Goal: Transaction & Acquisition: Purchase product/service

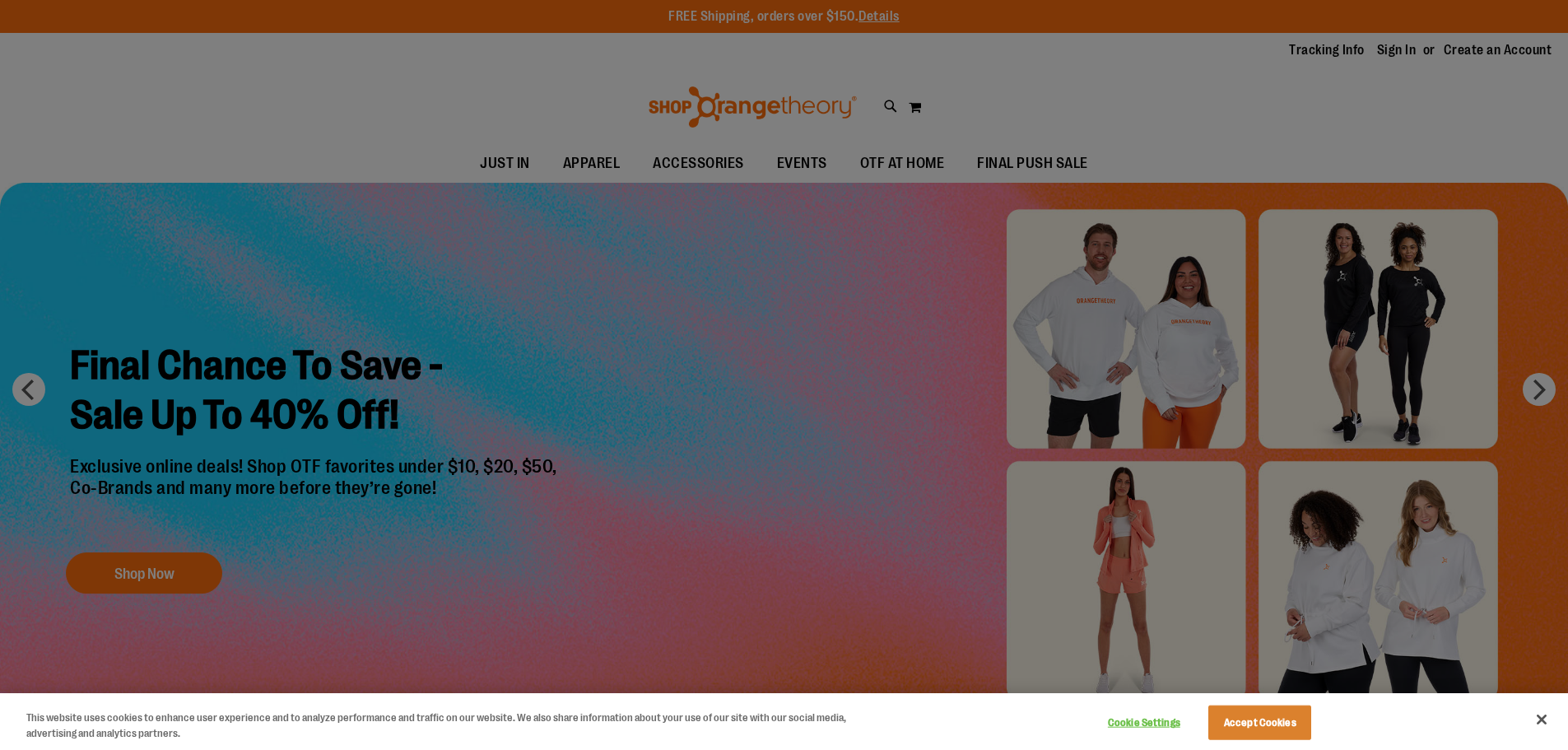
type input "**********"
click at [784, 309] on div at bounding box center [784, 375] width 1568 height 750
click at [1319, 219] on div at bounding box center [784, 375] width 1568 height 750
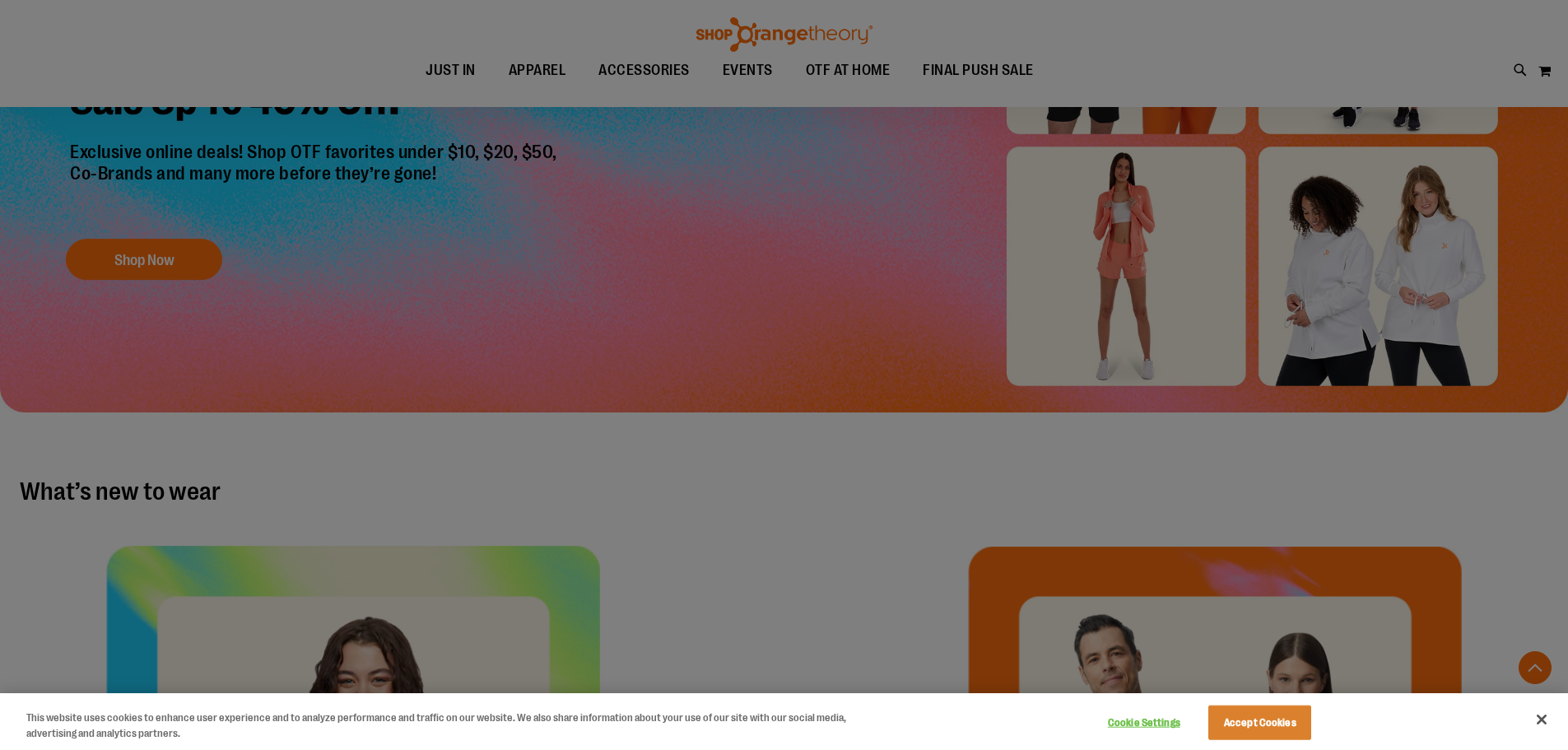
scroll to position [328, 0]
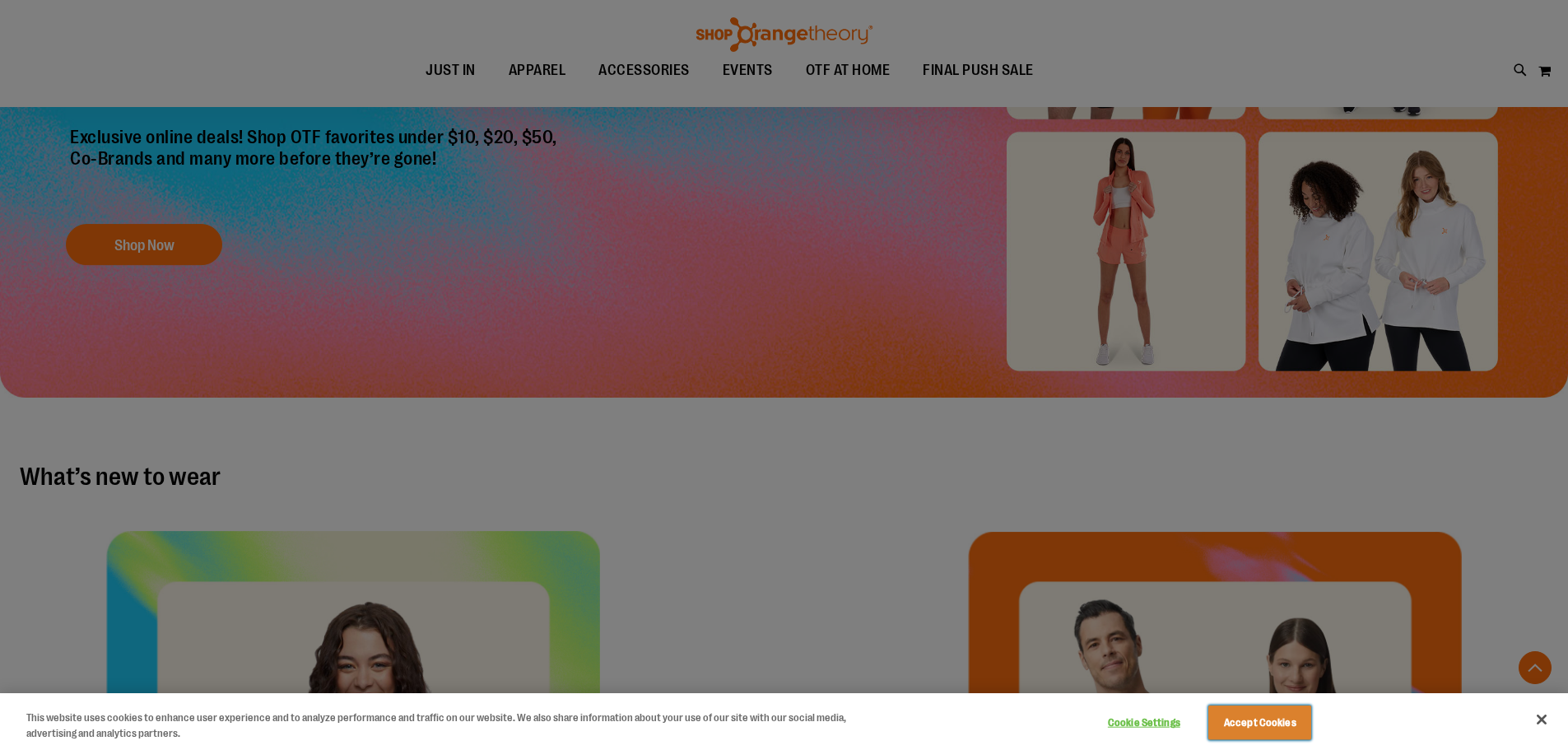
click at [1240, 713] on button "Accept Cookies" at bounding box center [1259, 723] width 103 height 35
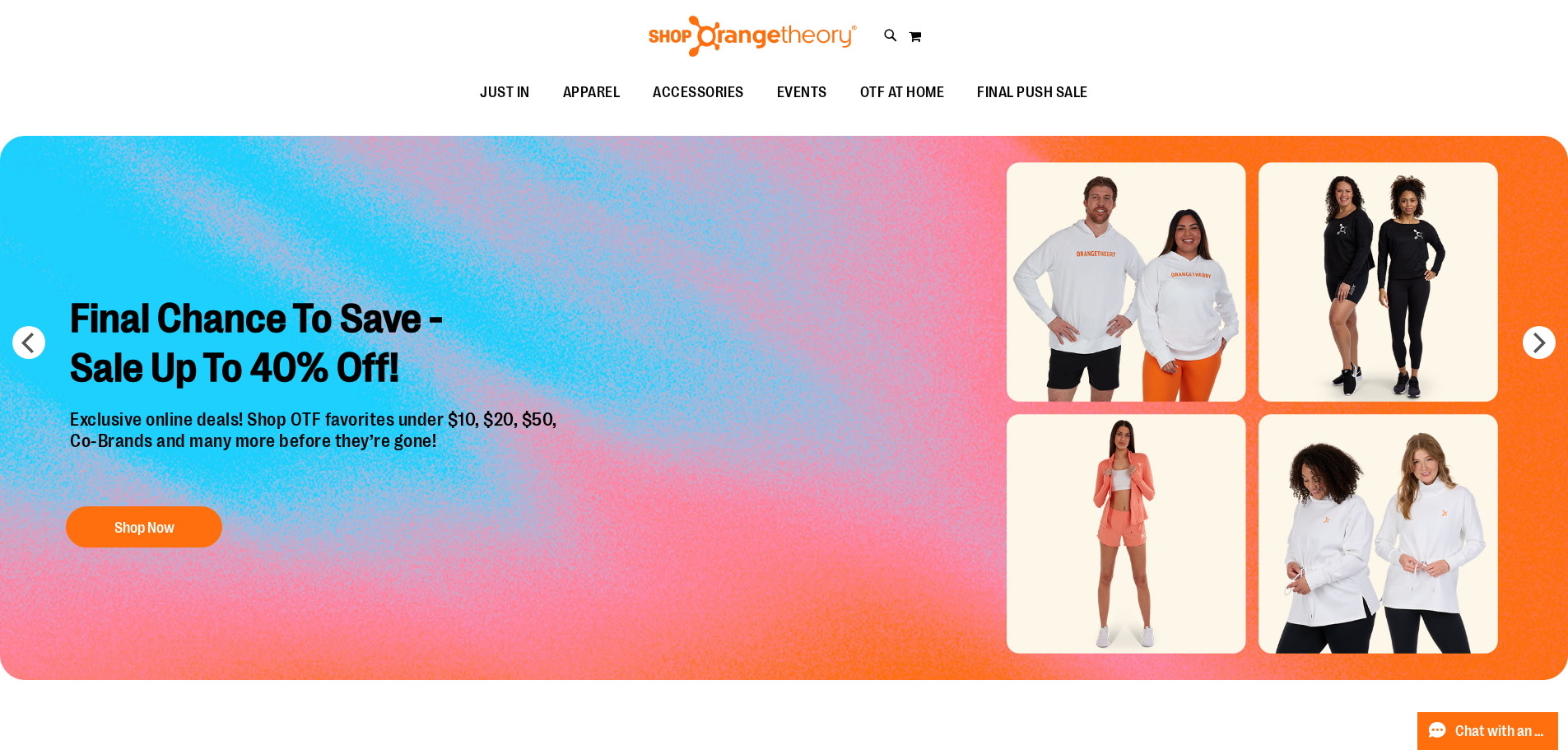
scroll to position [0, 0]
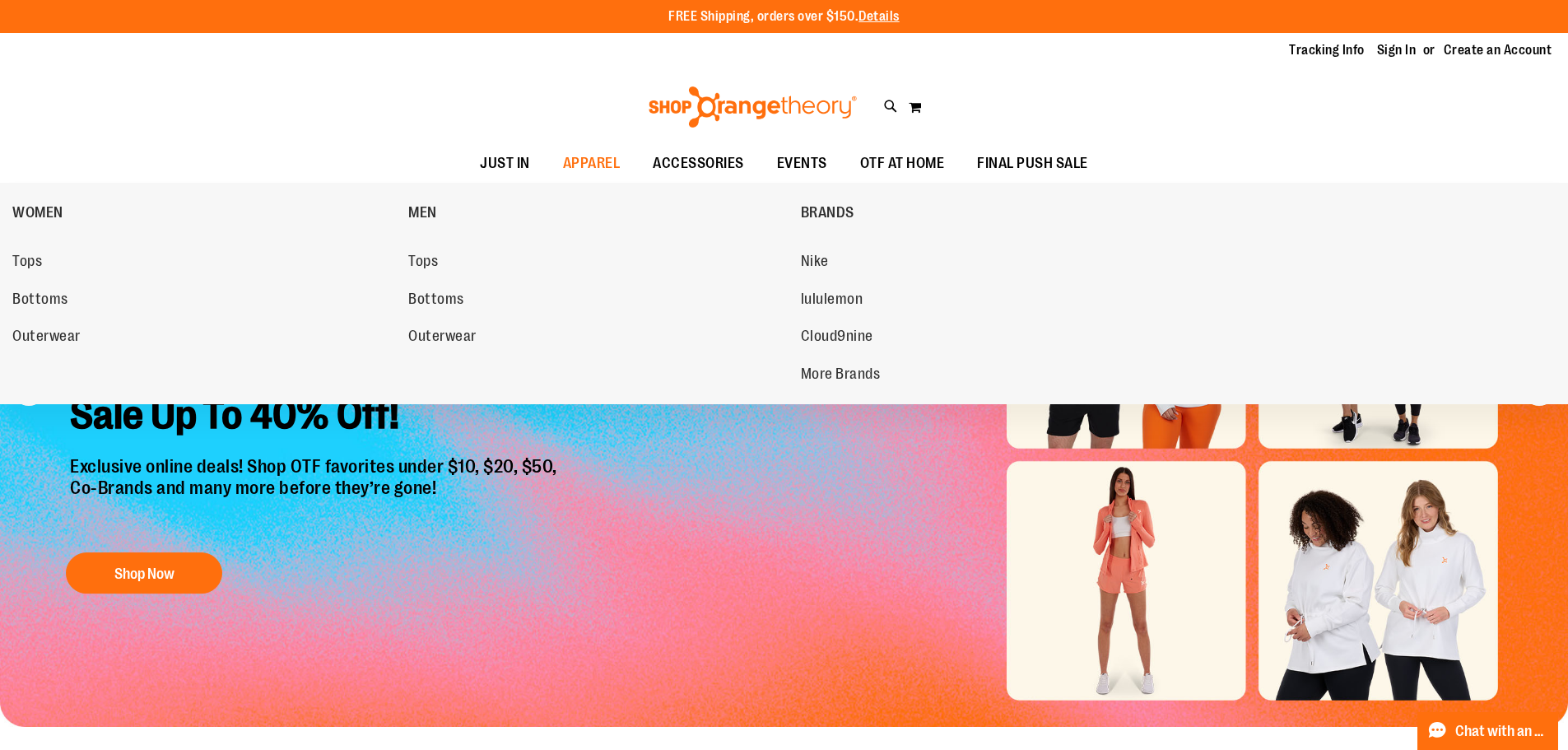
click at [833, 298] on span "lululemon" at bounding box center [832, 301] width 62 height 21
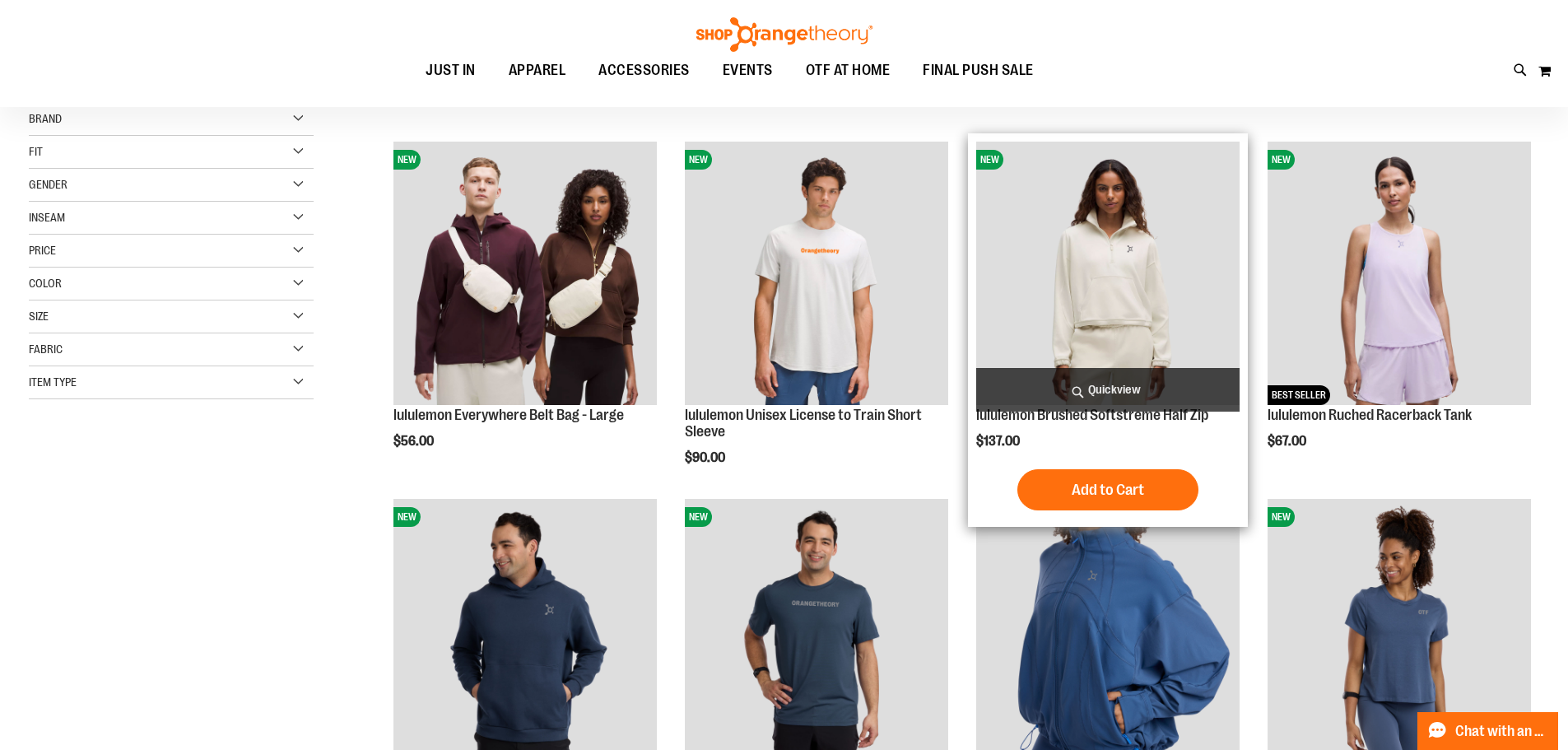
scroll to position [246, 0]
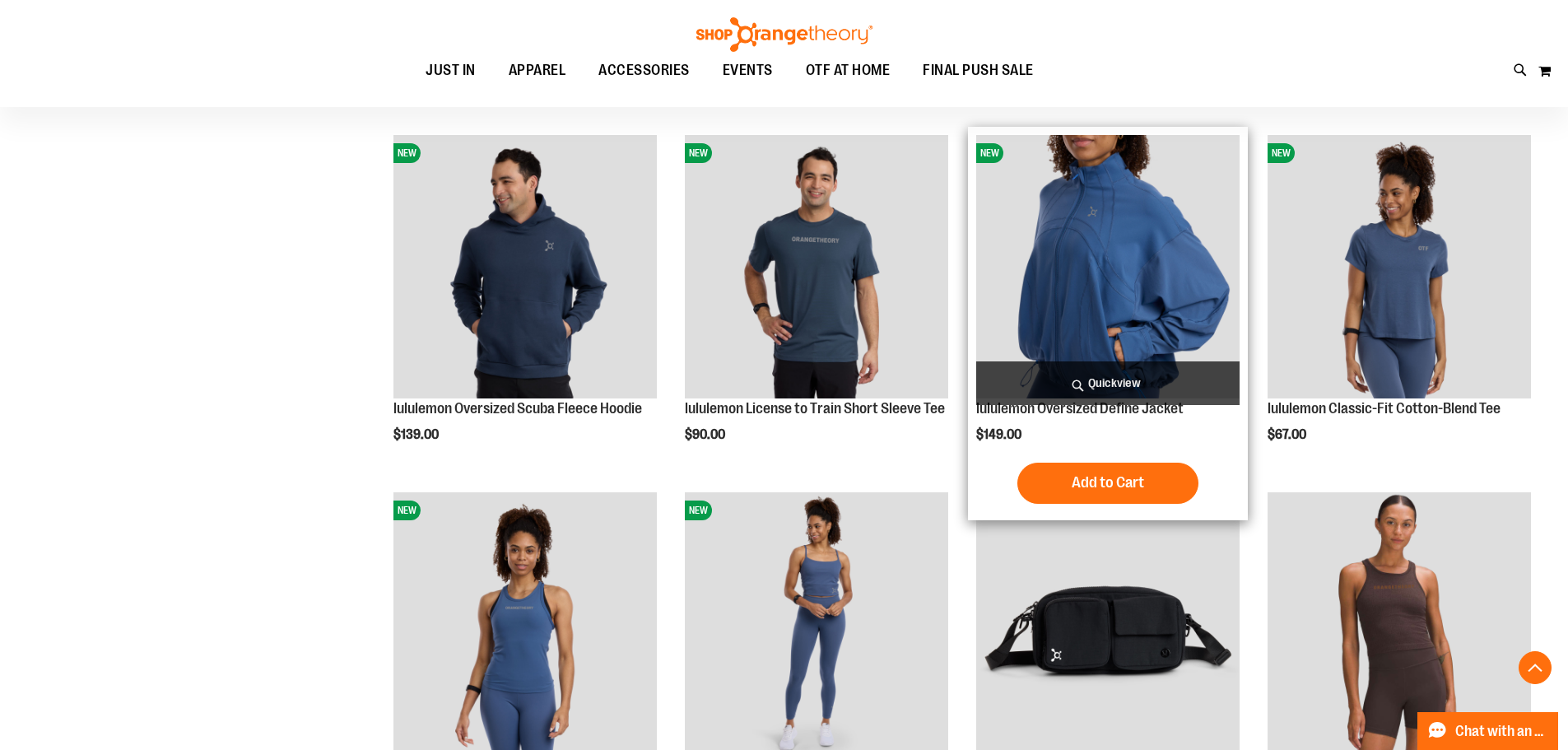
scroll to position [576, 0]
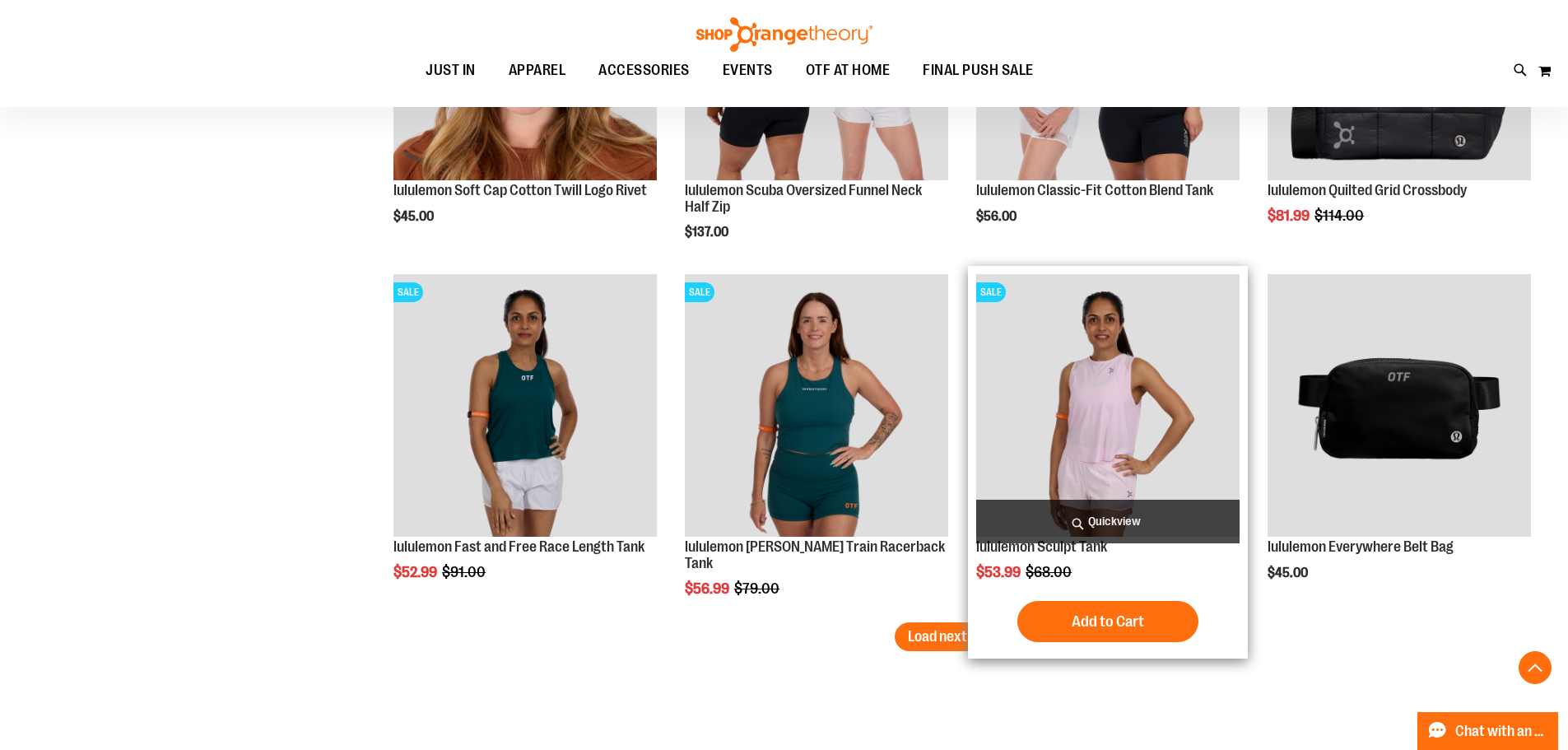
scroll to position [3044, 0]
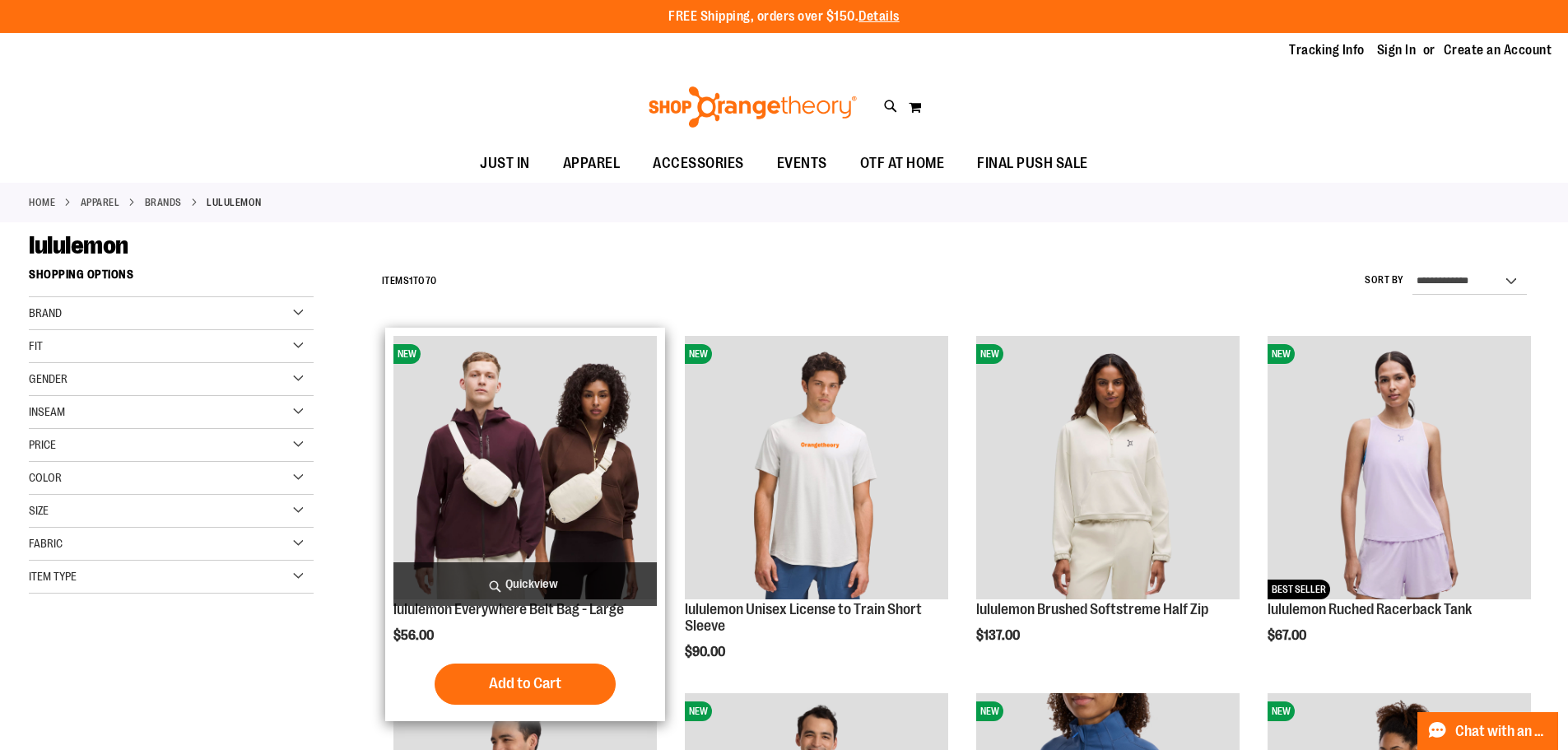
type input "**********"
click at [486, 375] on img "product" at bounding box center [524, 466] width 263 height 263
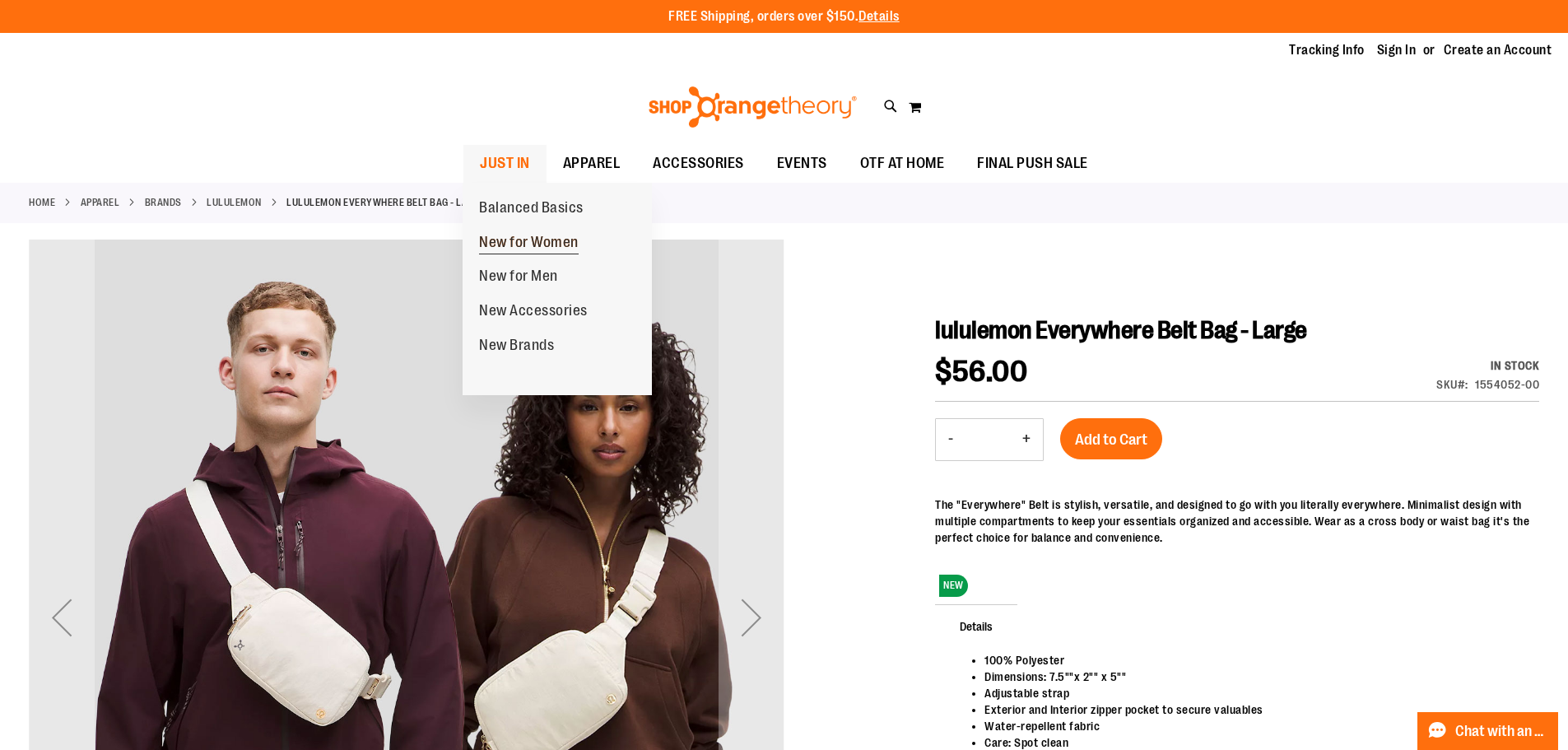
type input "**********"
click at [526, 236] on span "New for Women" at bounding box center [529, 244] width 100 height 21
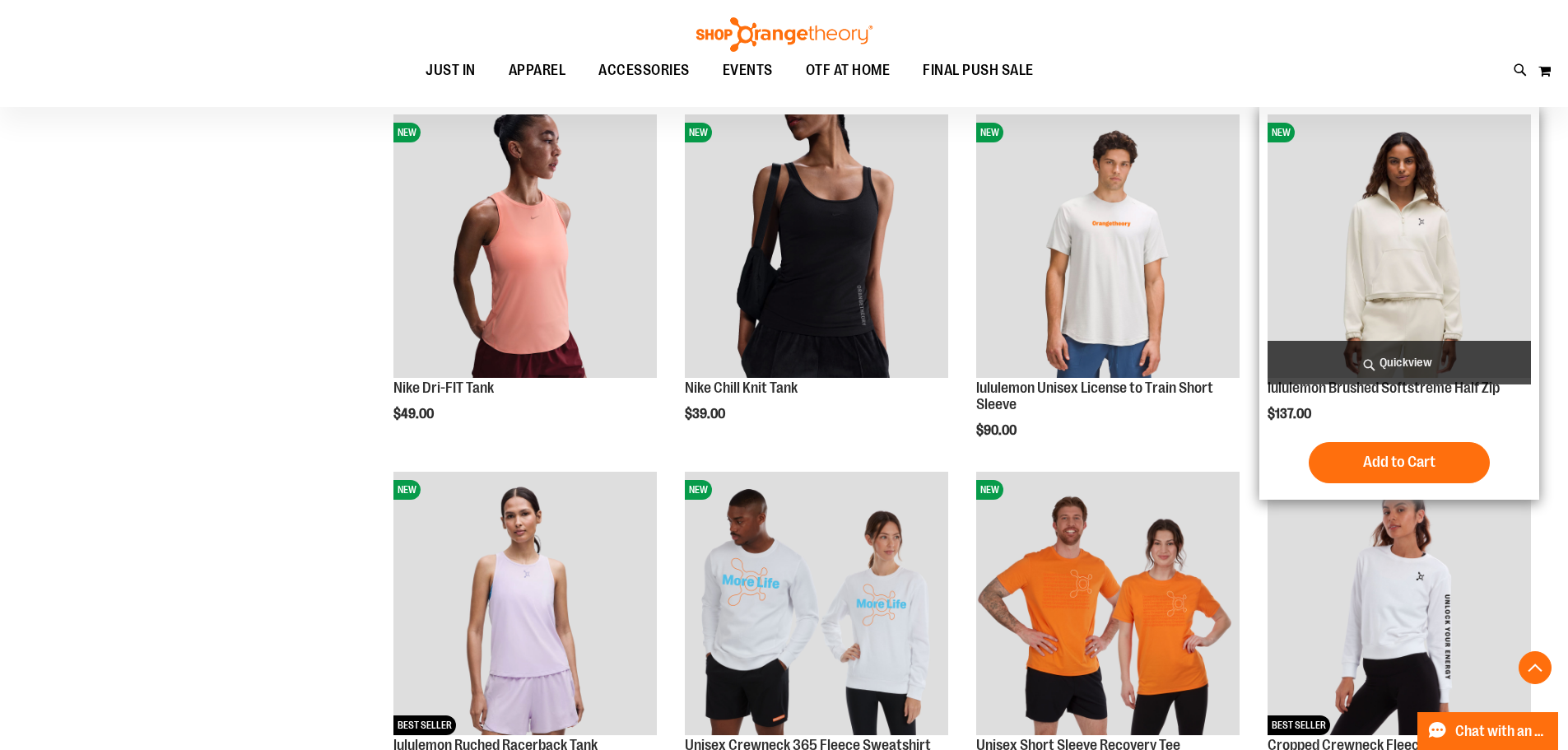
scroll to position [1316, 0]
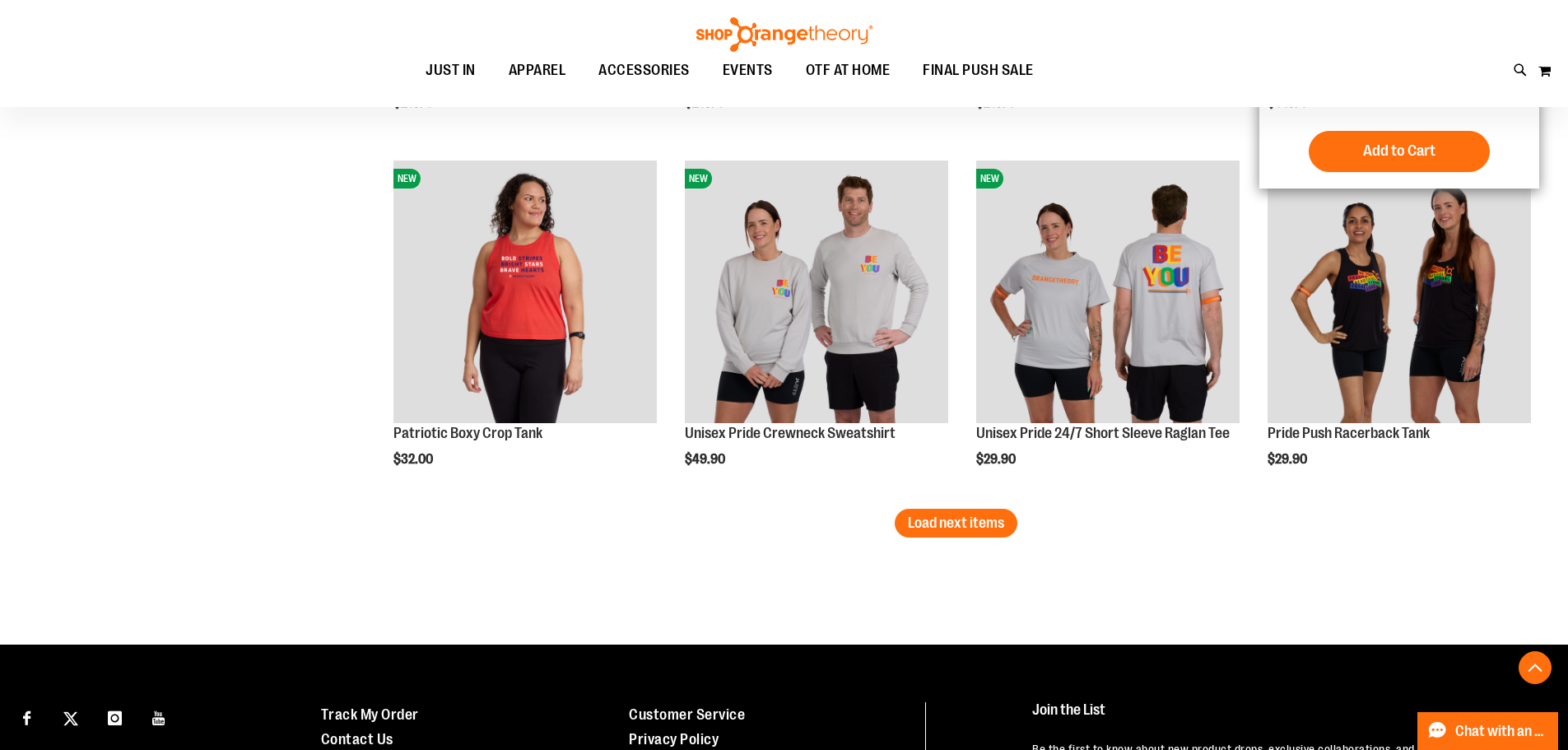
scroll to position [3044, 0]
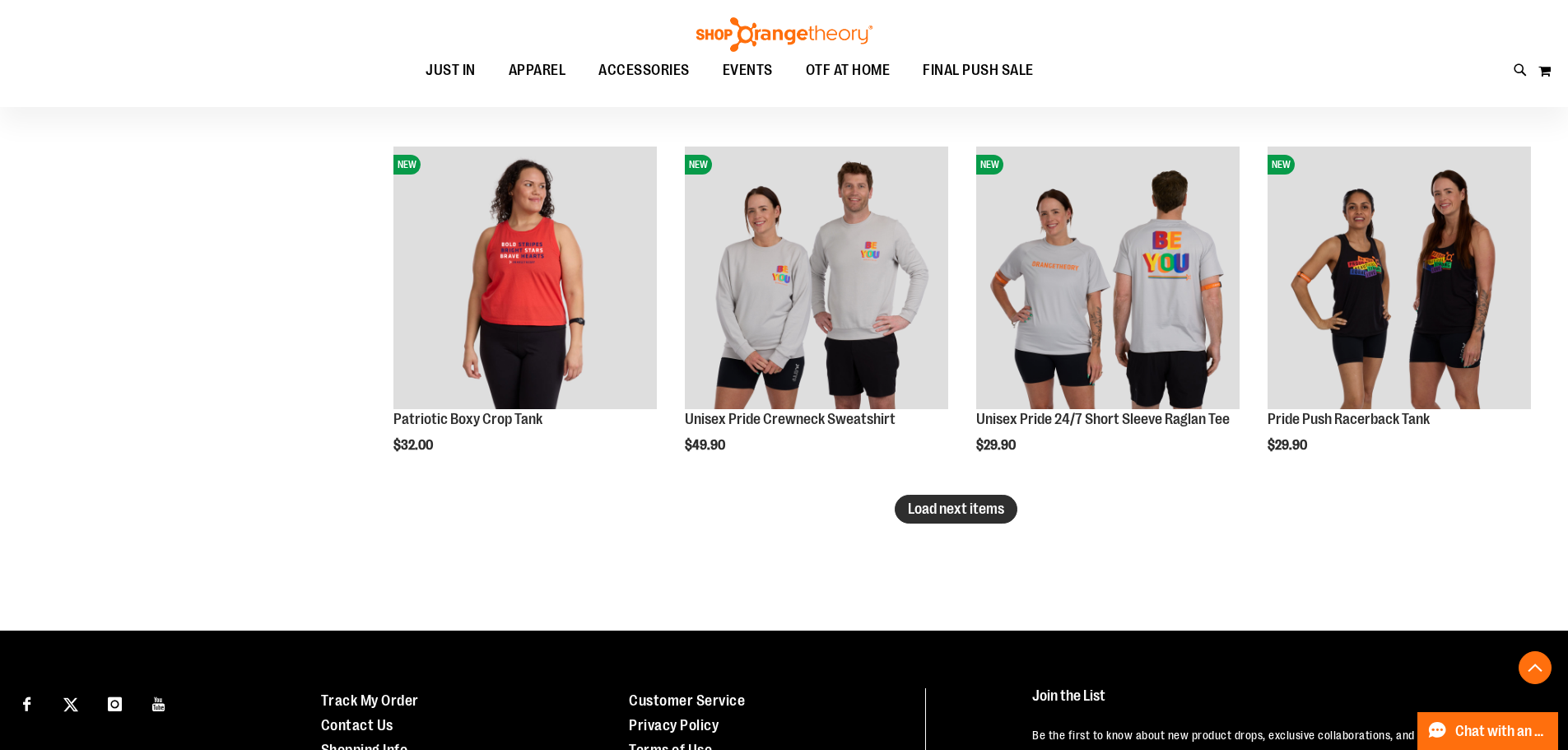
type input "**********"
click at [943, 511] on span "Load next items" at bounding box center [956, 508] width 96 height 16
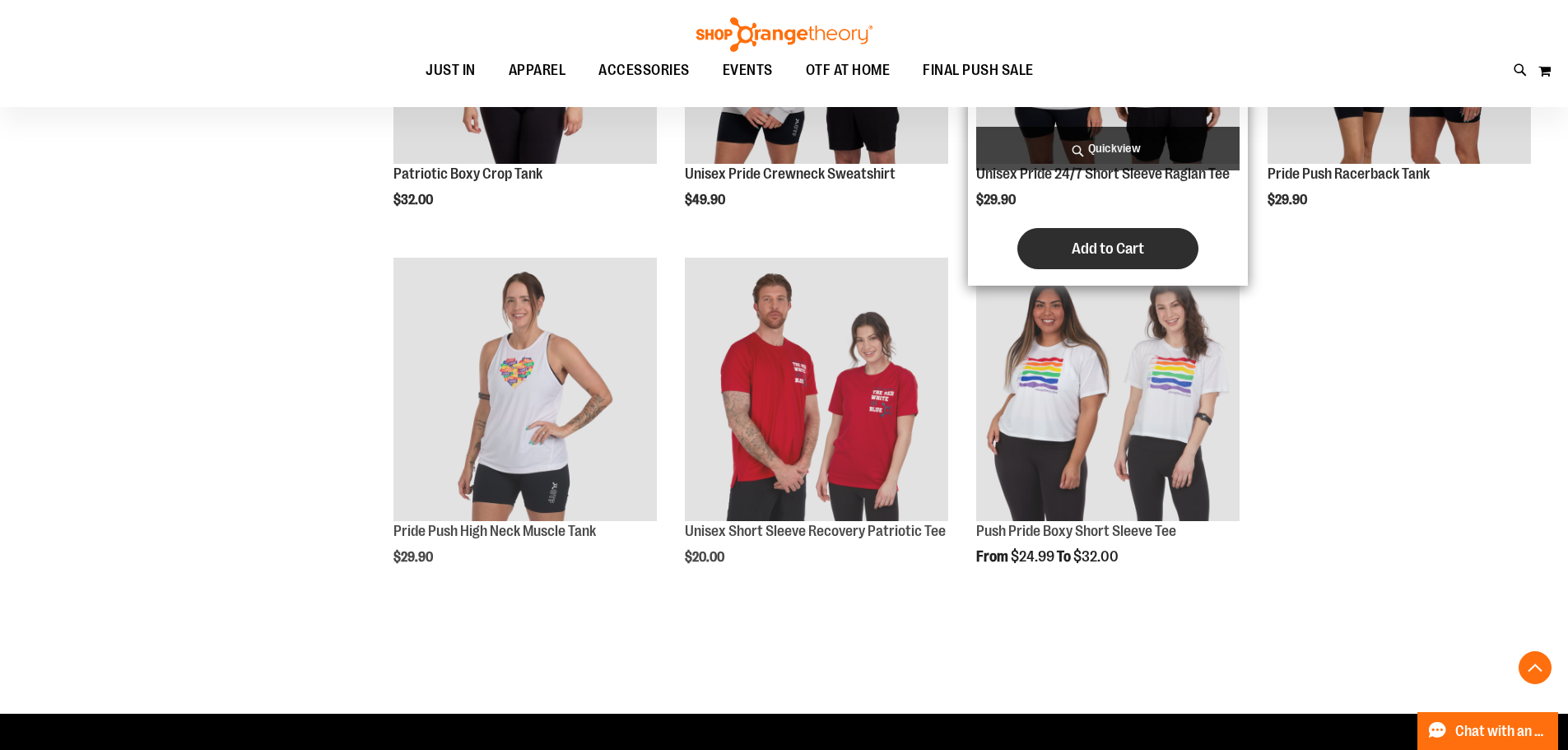
scroll to position [3291, 0]
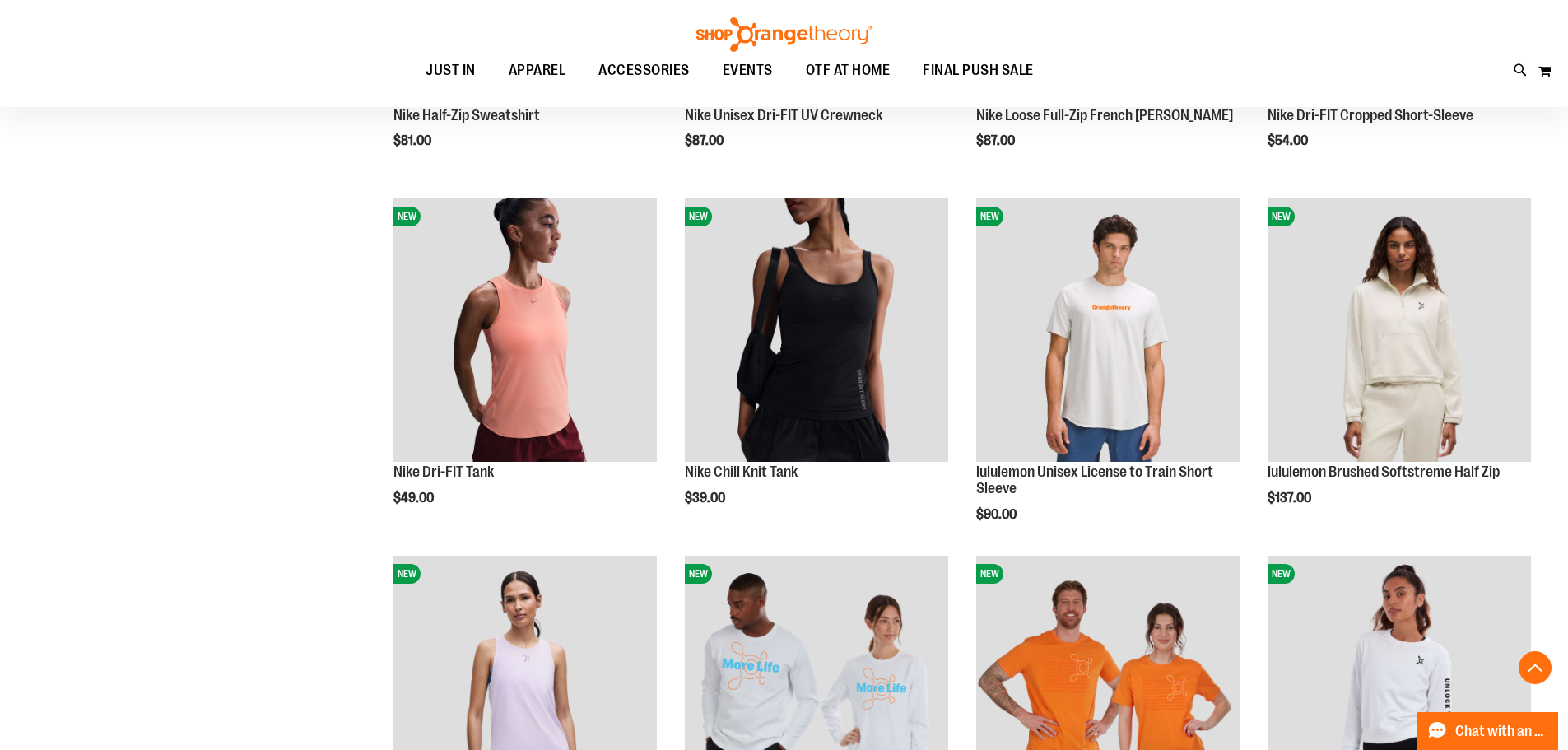
scroll to position [986, 0]
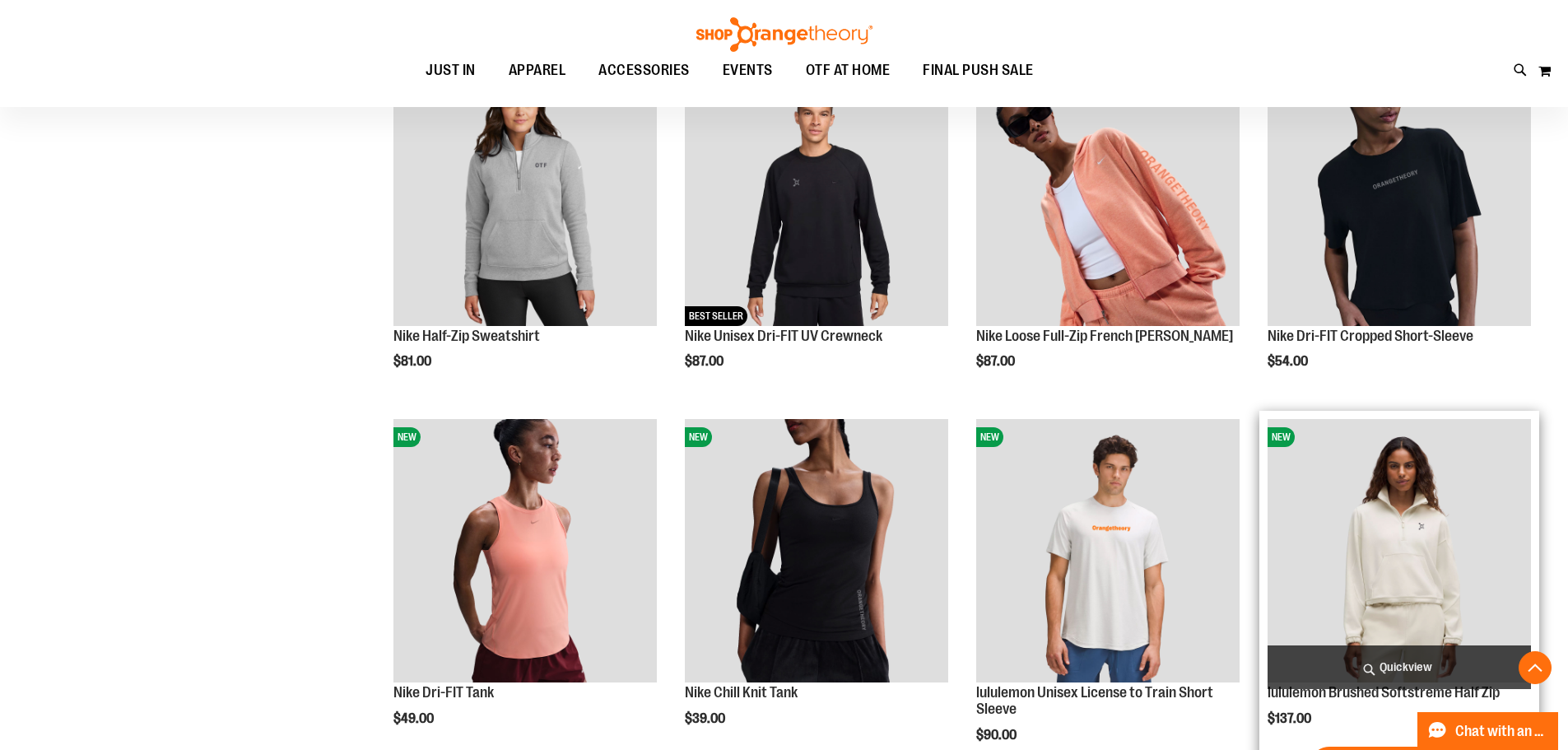
click at [1412, 561] on img "product" at bounding box center [1398, 550] width 263 height 263
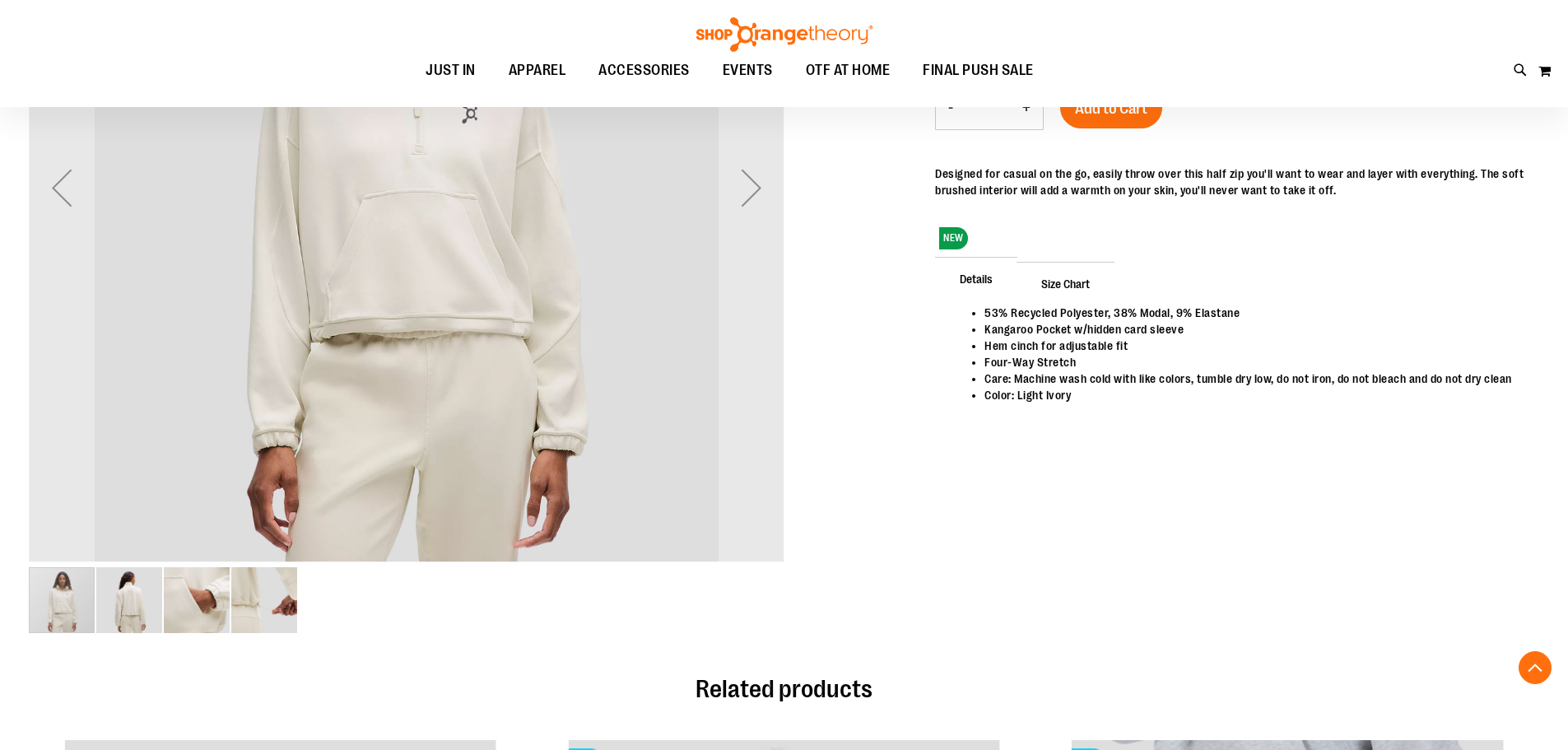
scroll to position [81, 0]
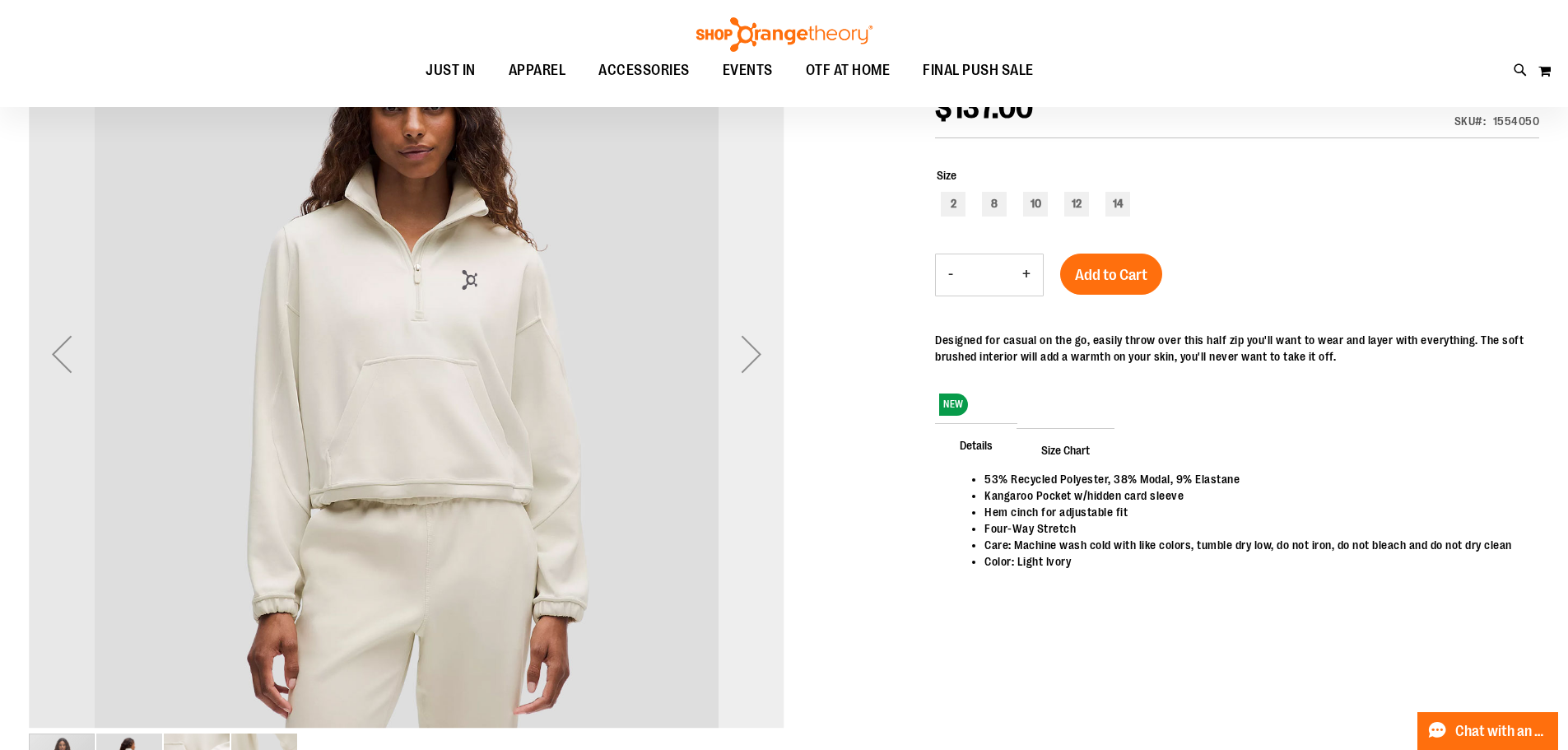
type input "**********"
click at [740, 359] on div "Next" at bounding box center [751, 354] width 66 height 66
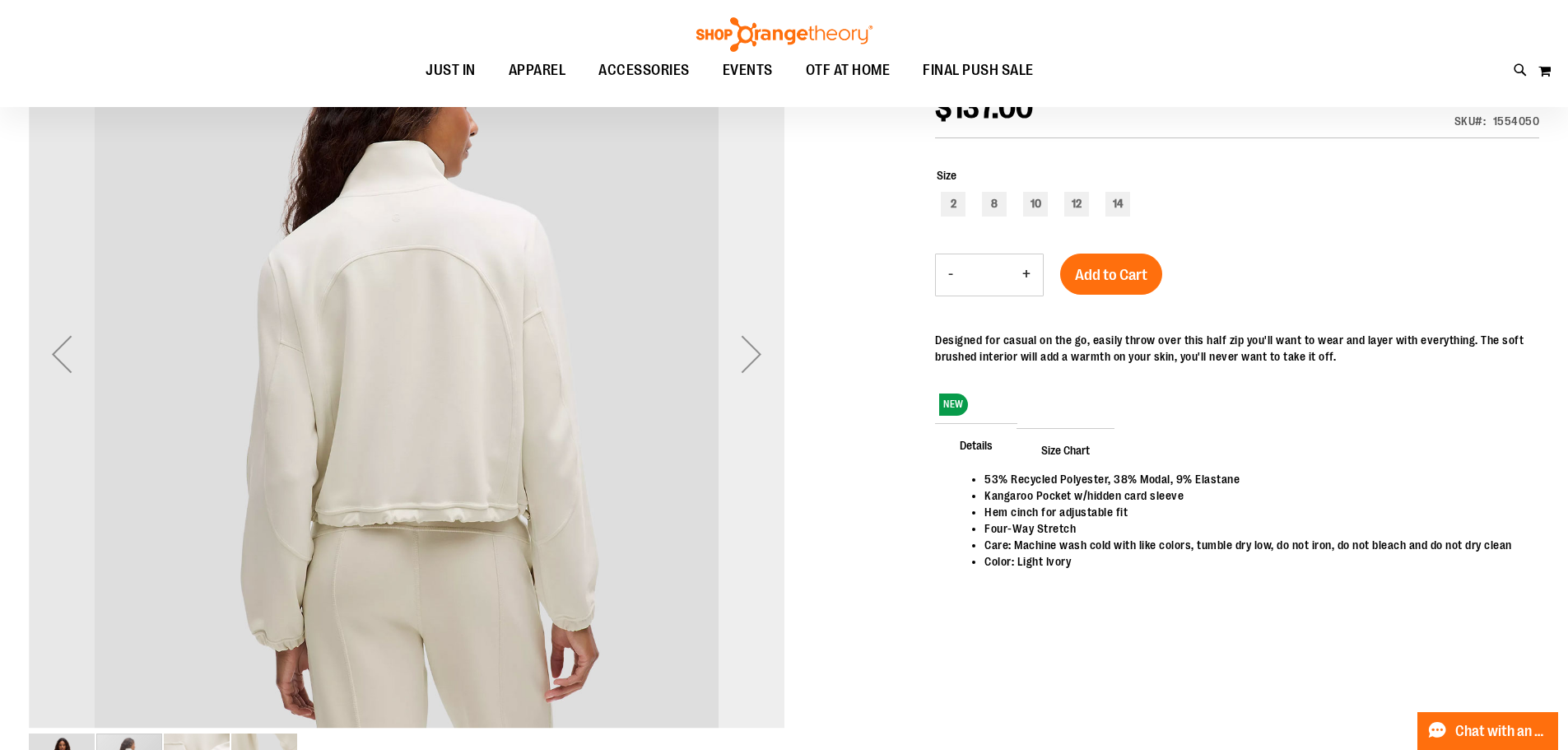
click at [740, 359] on div "Next" at bounding box center [751, 354] width 66 height 66
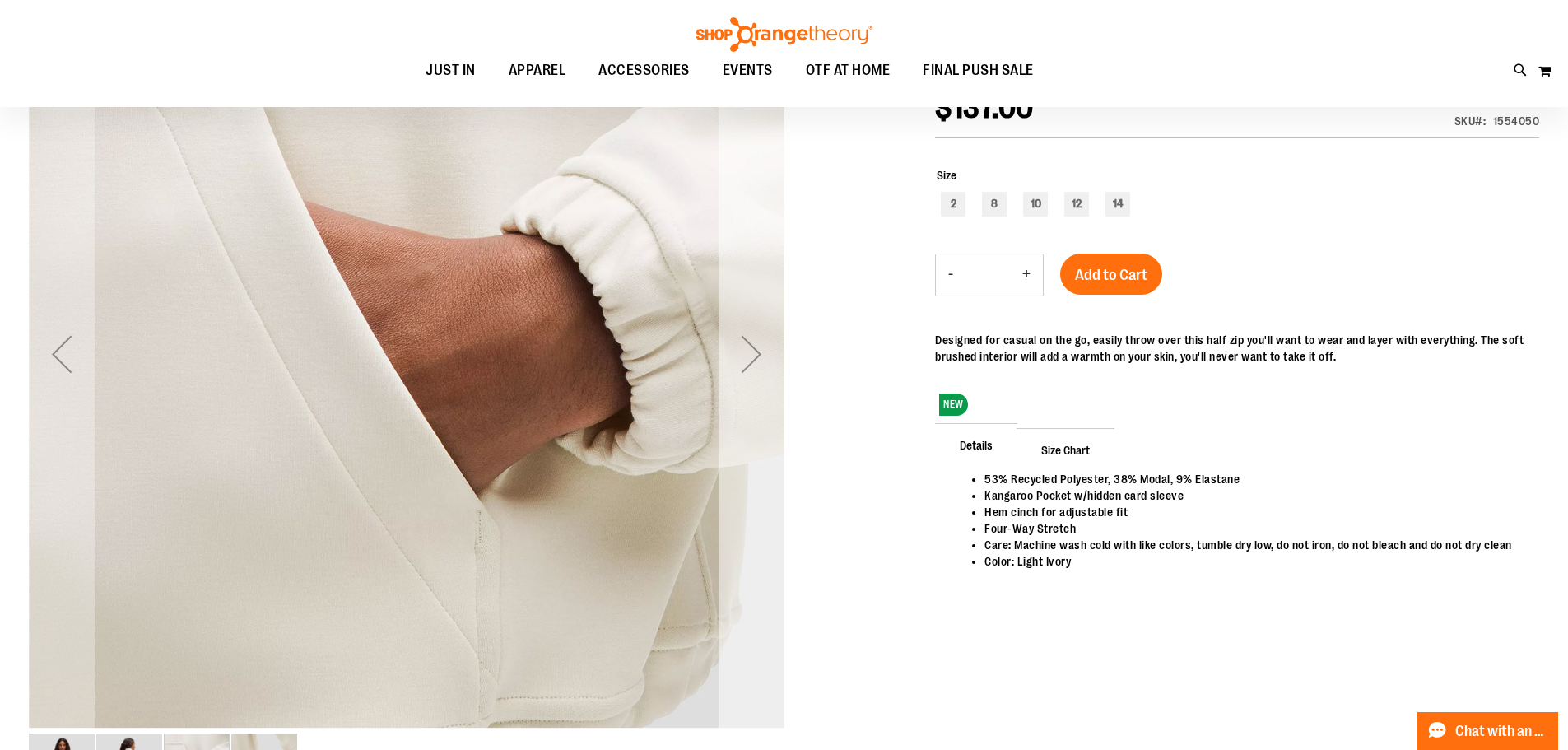
click at [740, 359] on div "Next" at bounding box center [751, 354] width 66 height 66
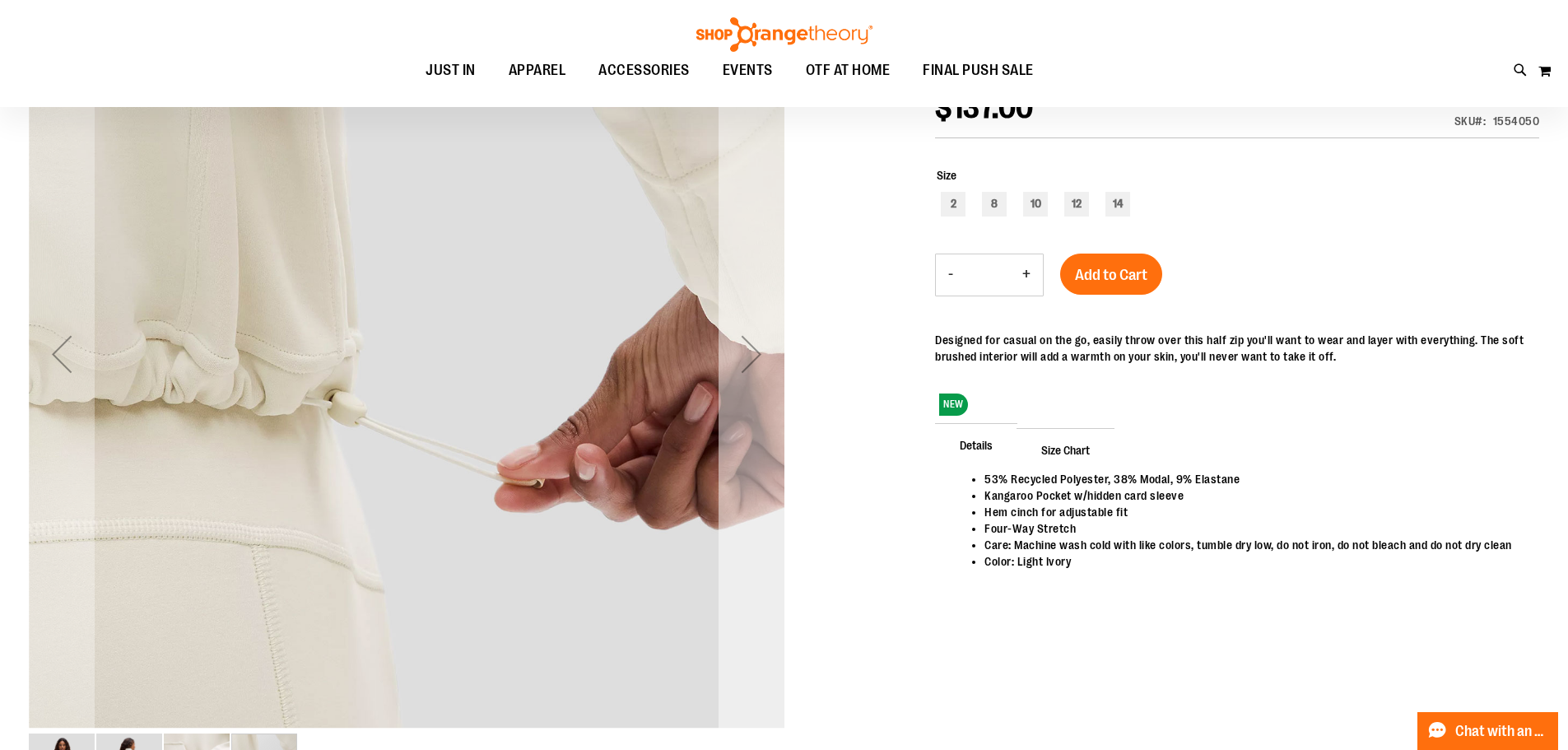
click at [740, 359] on div "Next" at bounding box center [751, 354] width 66 height 66
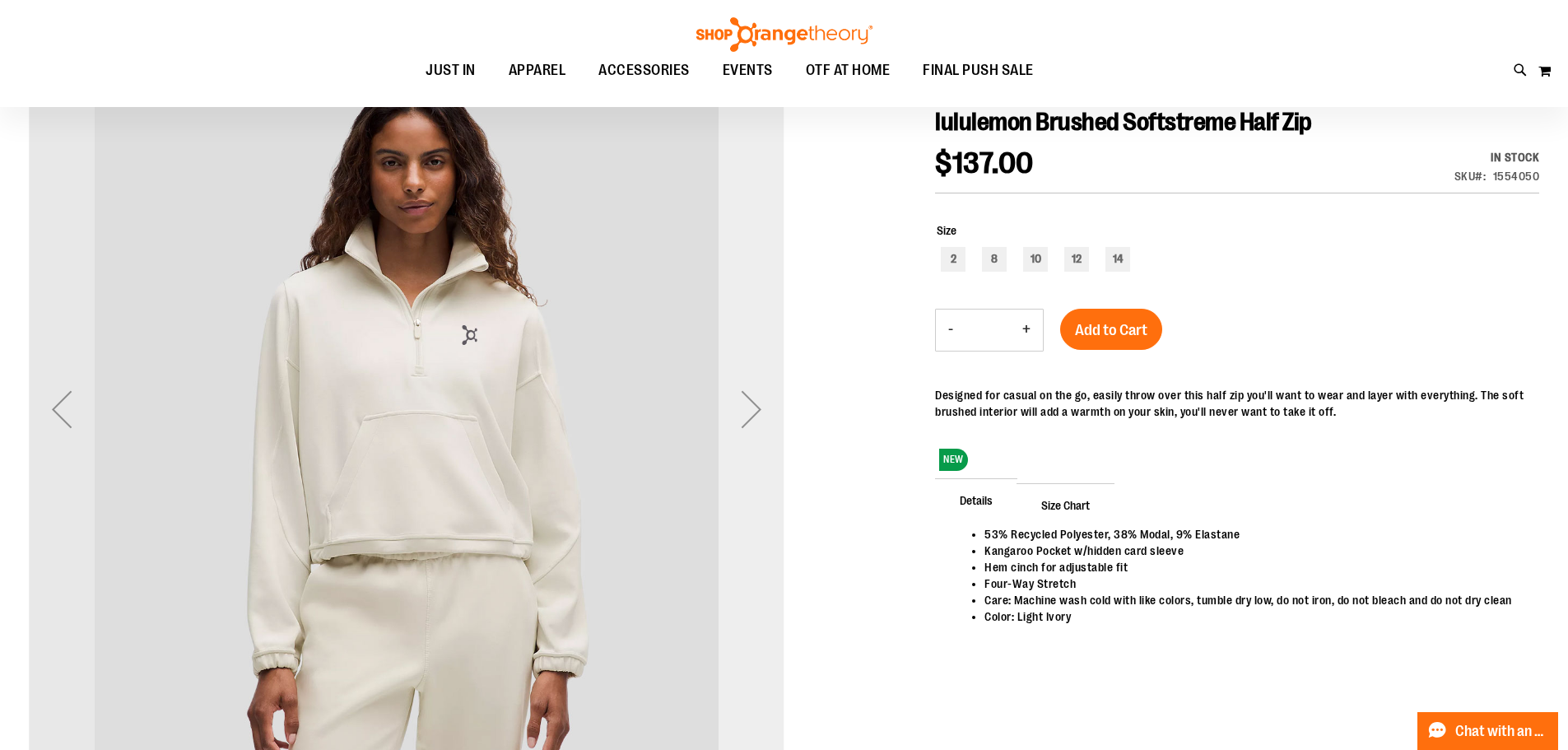
scroll to position [0, 0]
